Goal: Task Accomplishment & Management: Use online tool/utility

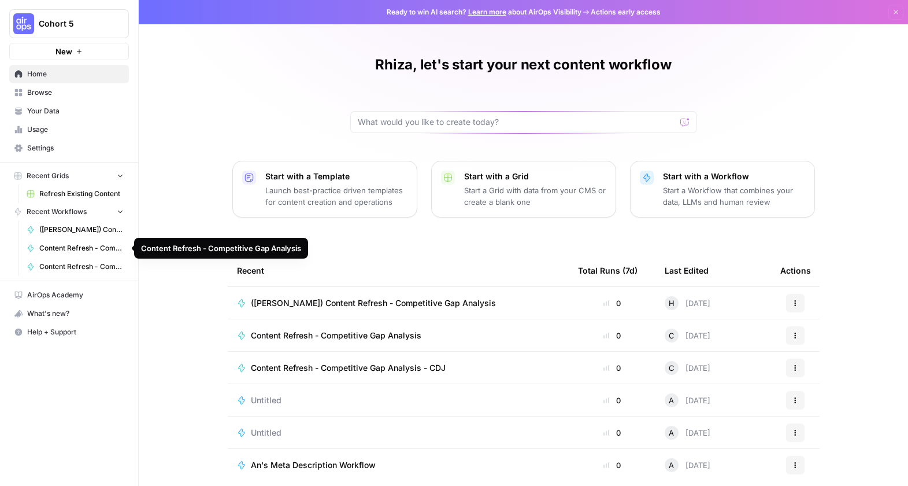
click at [92, 250] on span "Content Refresh - Competitive Gap Analysis" at bounding box center [81, 248] width 84 height 10
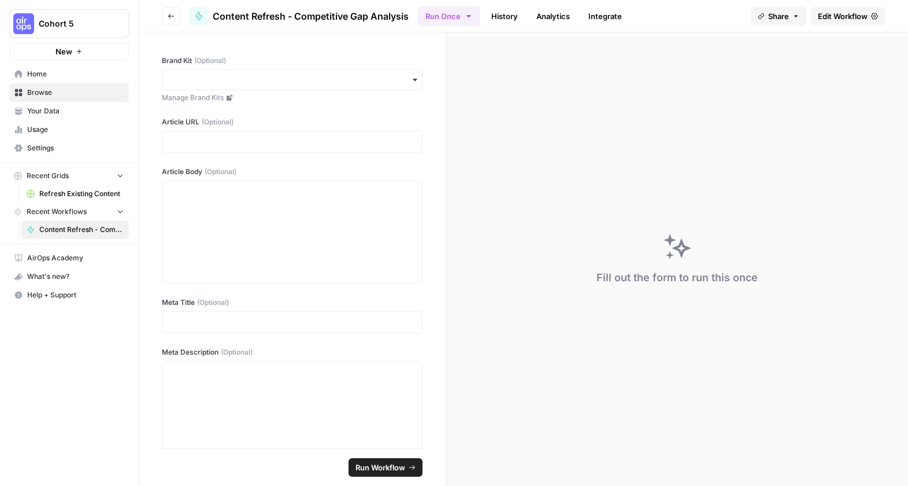
click at [169, 14] on icon "button" at bounding box center [171, 16] width 7 height 7
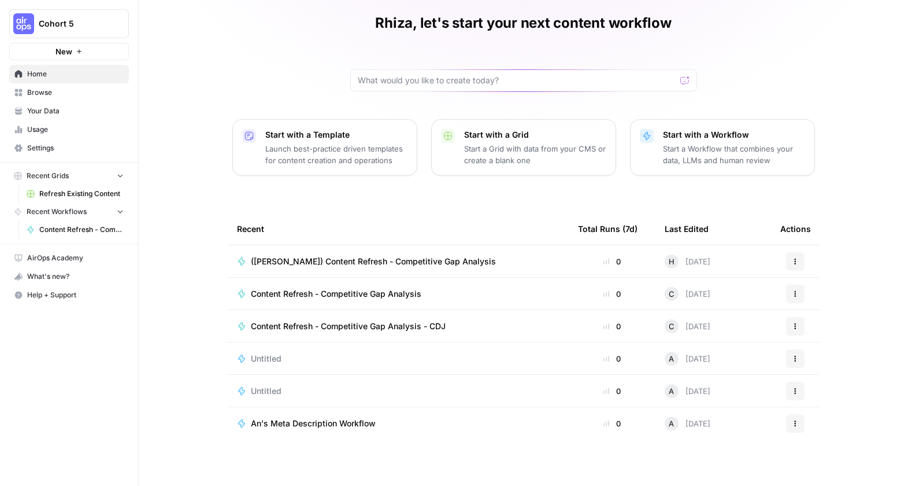
scroll to position [46, 0]
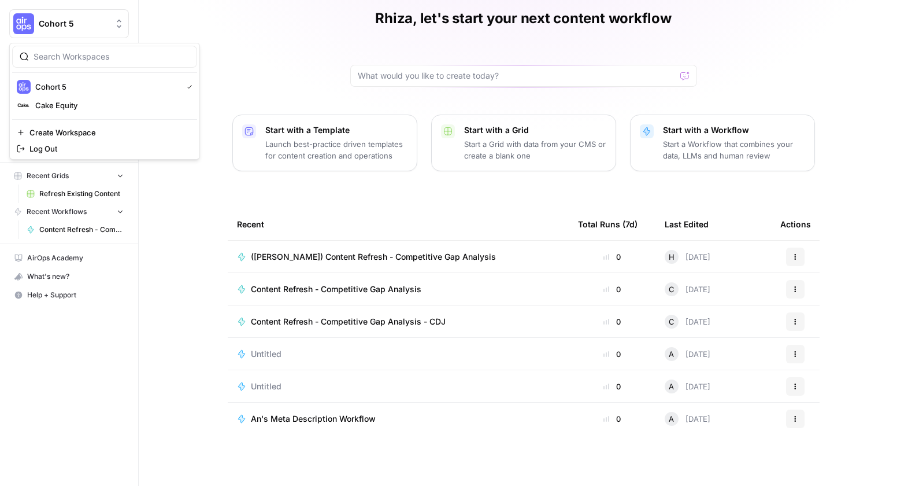
click at [94, 25] on span "Cohort 5" at bounding box center [74, 24] width 70 height 12
click at [102, 103] on span "Cake Equity" at bounding box center [111, 105] width 153 height 12
